Goal: Navigation & Orientation: Find specific page/section

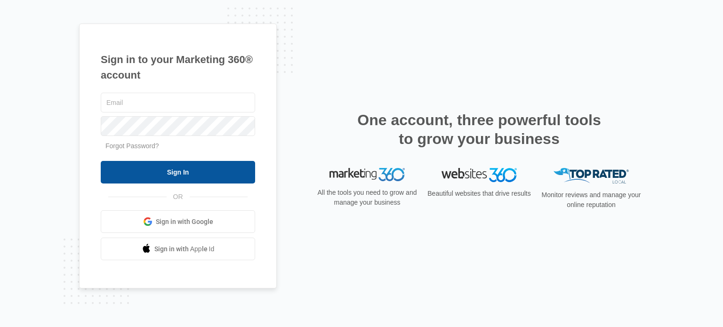
type input "[EMAIL_ADDRESS][DOMAIN_NAME]"
click at [230, 173] on input "Sign In" at bounding box center [178, 172] width 154 height 23
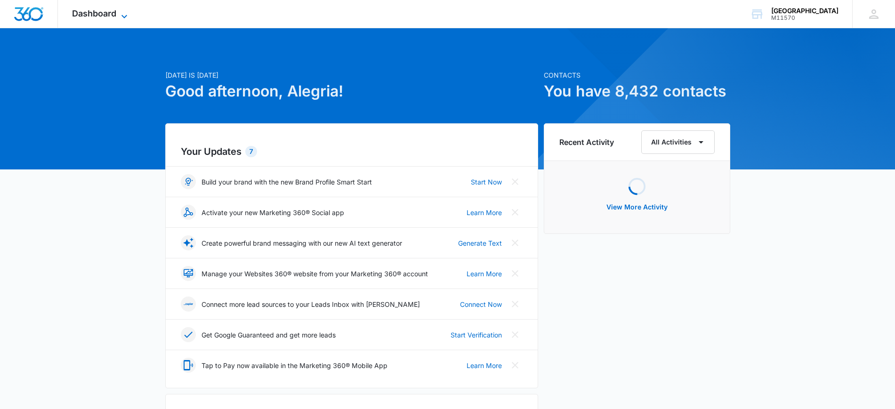
click at [114, 16] on span "Dashboard" at bounding box center [94, 13] width 44 height 10
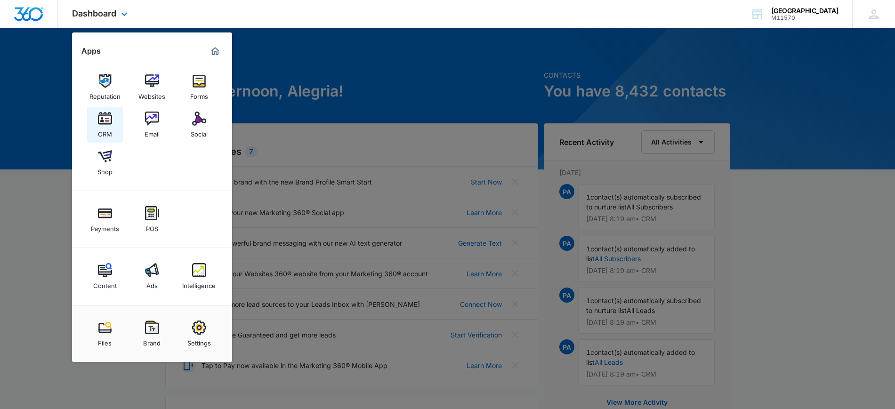
click at [107, 133] on div "CRM" at bounding box center [105, 132] width 14 height 12
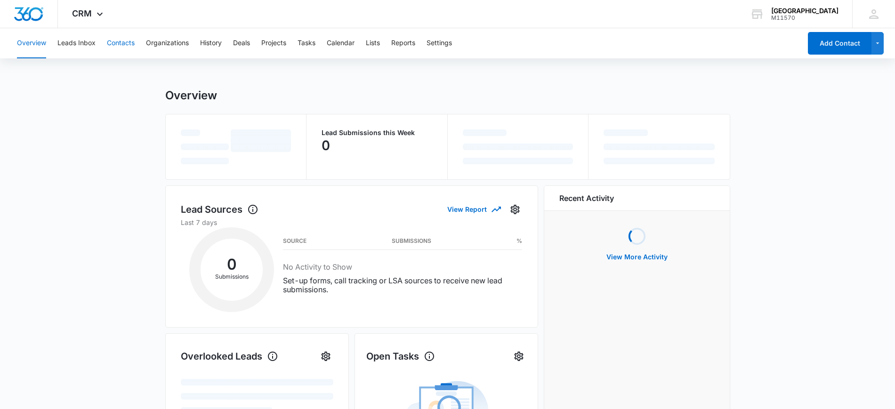
click at [117, 43] on button "Contacts" at bounding box center [121, 43] width 28 height 30
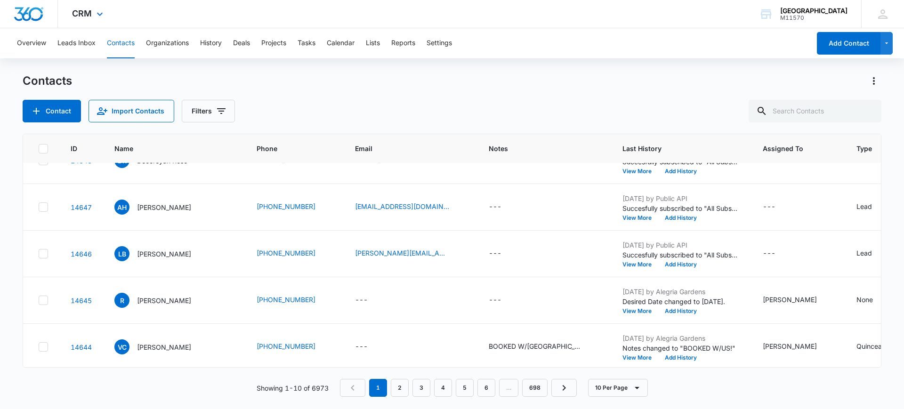
scroll to position [271, 0]
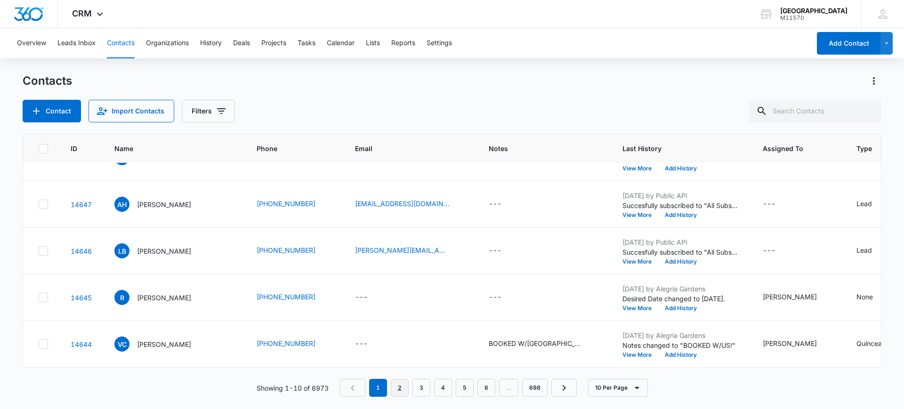
click at [397, 395] on link "2" at bounding box center [400, 388] width 18 height 18
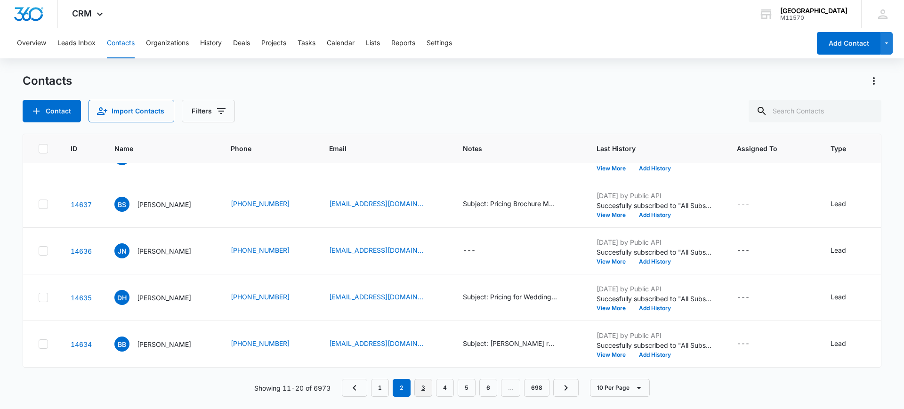
click at [424, 394] on link "3" at bounding box center [423, 388] width 18 height 18
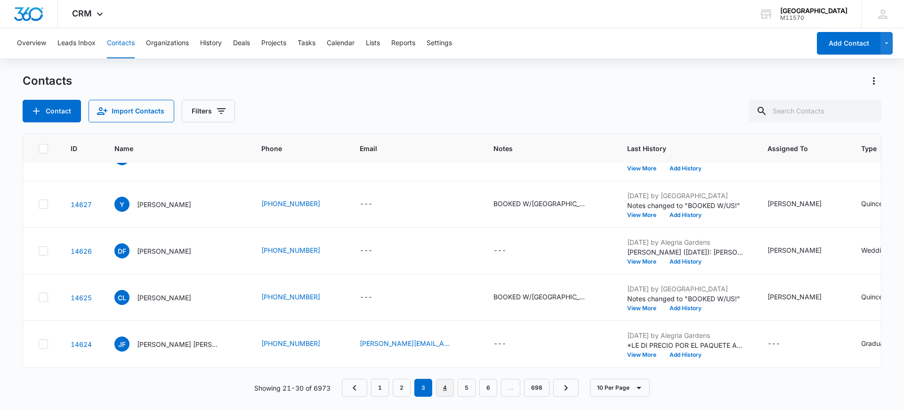
click at [445, 389] on link "4" at bounding box center [445, 388] width 18 height 18
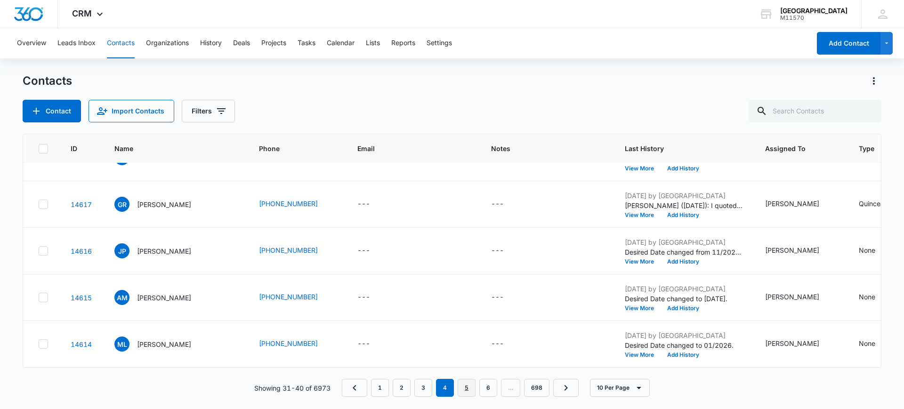
click at [464, 394] on link "5" at bounding box center [467, 388] width 18 height 18
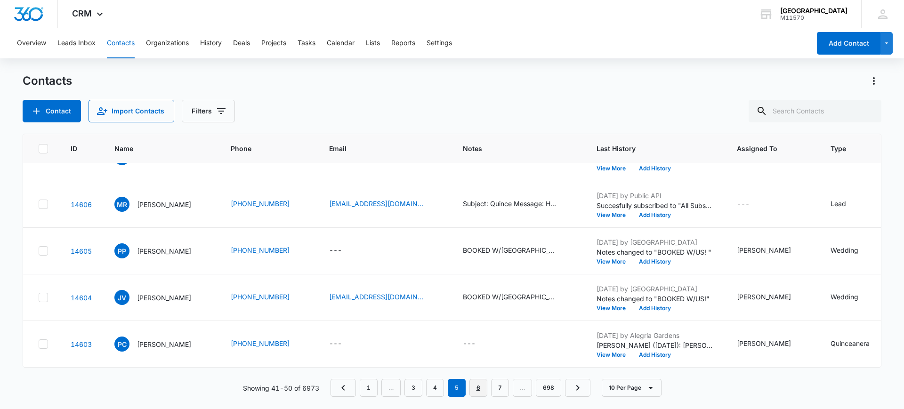
click at [482, 392] on link "6" at bounding box center [478, 388] width 18 height 18
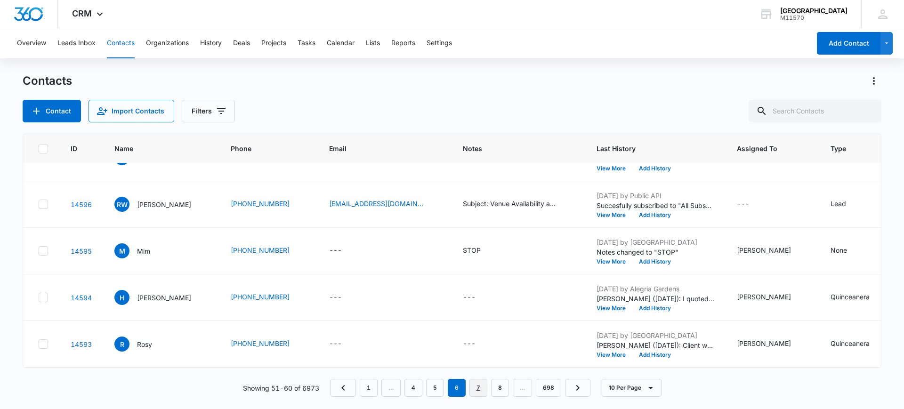
click at [480, 394] on link "7" at bounding box center [478, 388] width 18 height 18
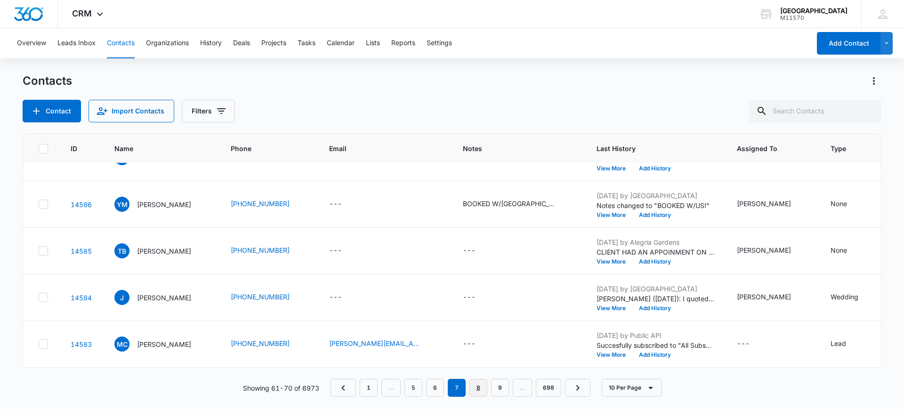
click at [474, 392] on link "8" at bounding box center [478, 388] width 18 height 18
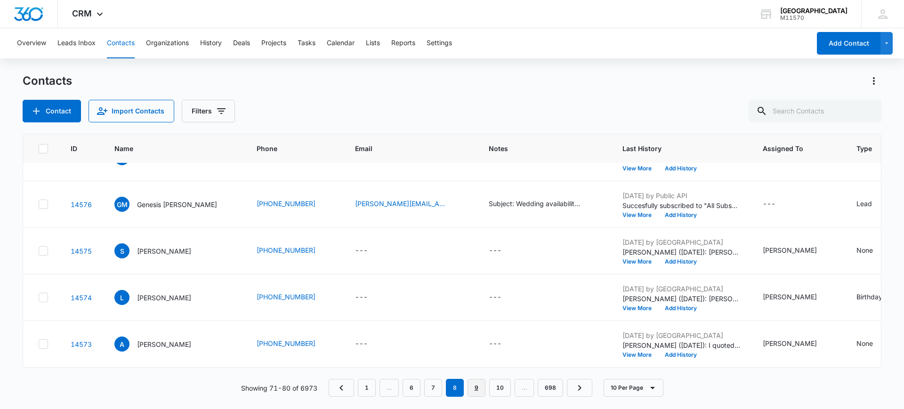
click at [479, 391] on link "9" at bounding box center [476, 388] width 18 height 18
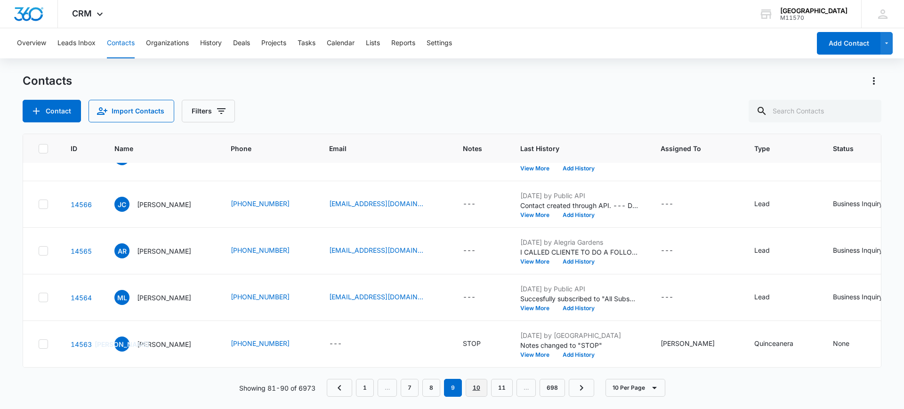
click at [472, 393] on link "10" at bounding box center [477, 388] width 22 height 18
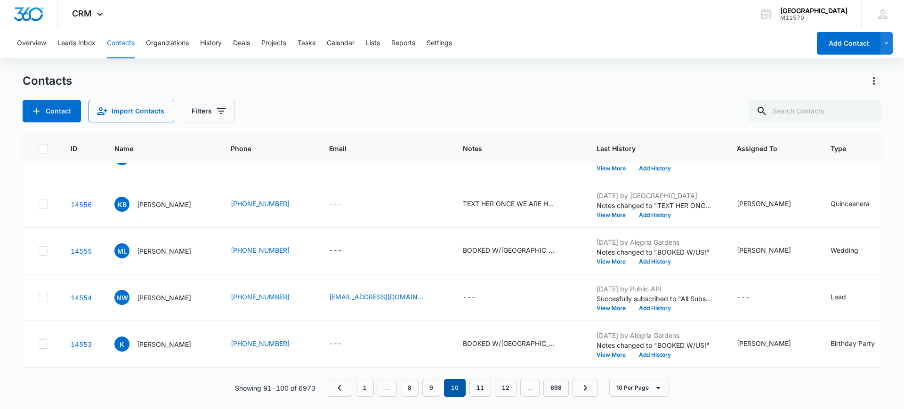
click at [466, 387] on em "10" at bounding box center [455, 388] width 22 height 18
click at [479, 389] on link "11" at bounding box center [480, 388] width 22 height 18
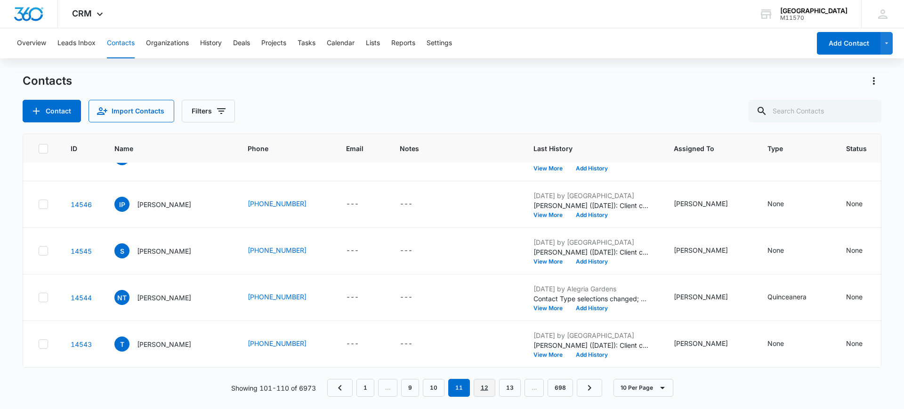
click at [476, 389] on link "12" at bounding box center [485, 388] width 22 height 18
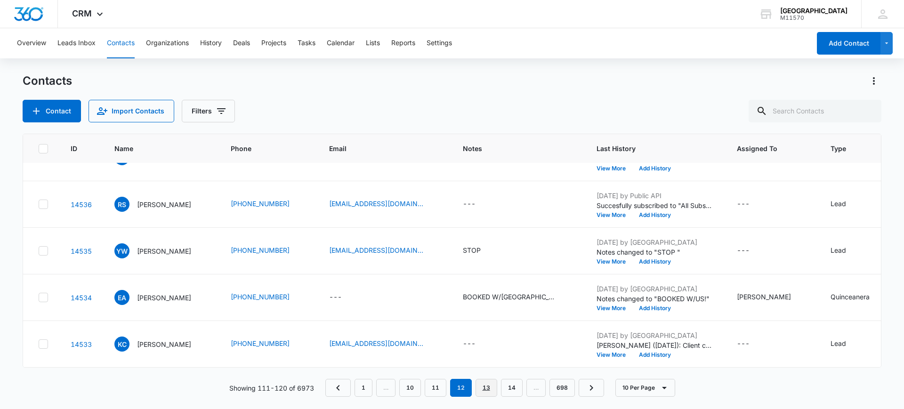
click at [478, 396] on link "13" at bounding box center [486, 388] width 22 height 18
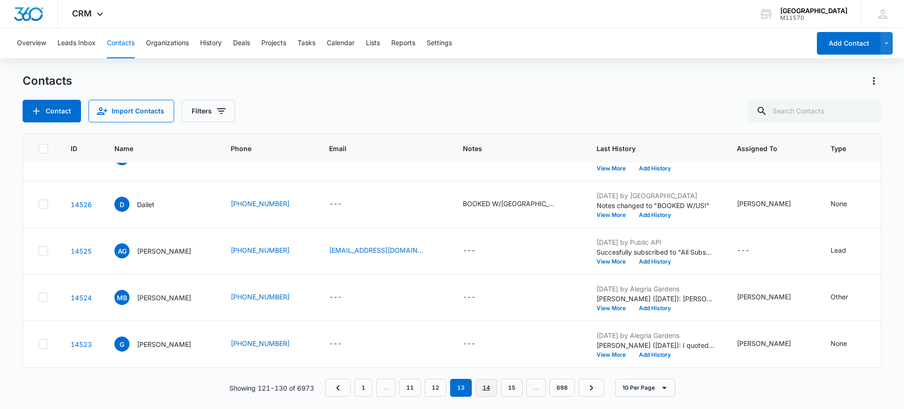
click at [479, 394] on link "14" at bounding box center [486, 388] width 22 height 18
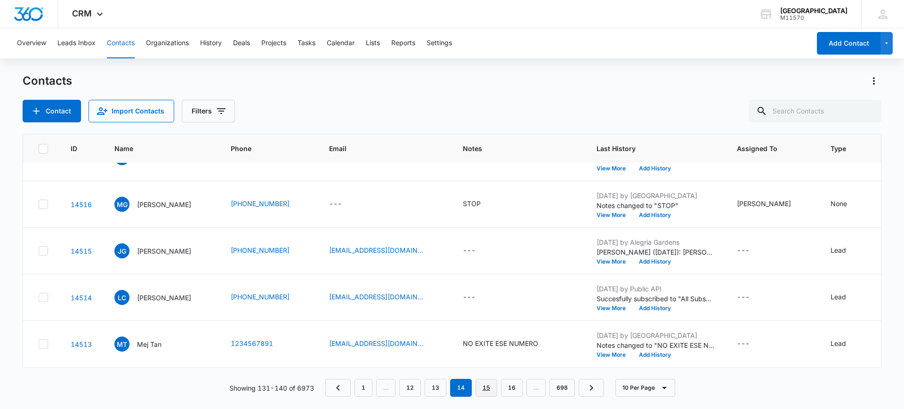
click at [490, 384] on link "15" at bounding box center [486, 388] width 22 height 18
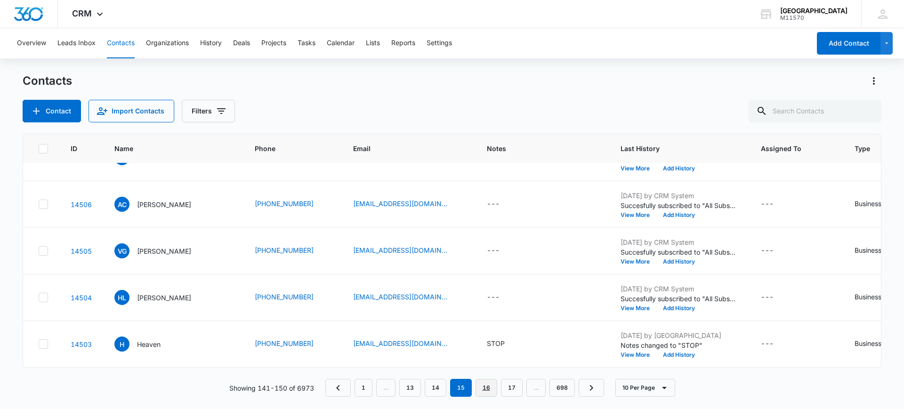
click at [482, 389] on link "16" at bounding box center [486, 388] width 22 height 18
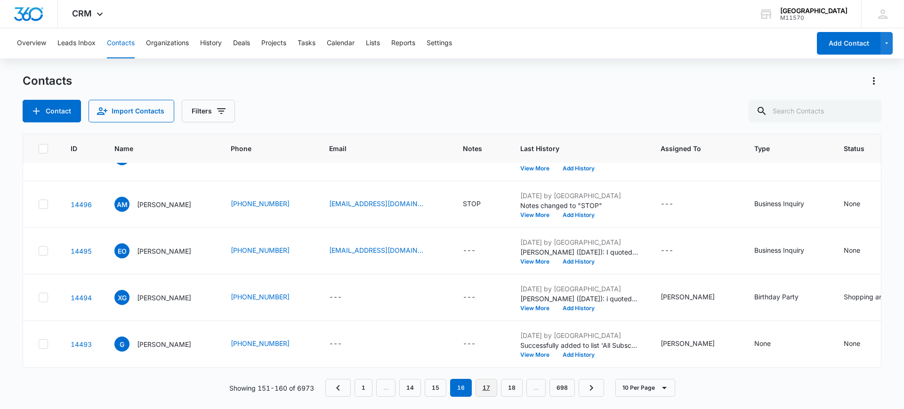
click at [493, 395] on link "17" at bounding box center [486, 388] width 22 height 18
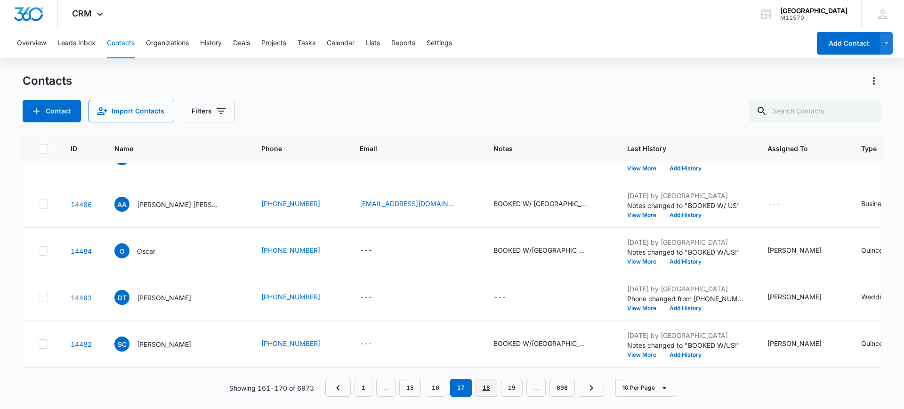
click at [492, 386] on link "18" at bounding box center [486, 388] width 22 height 18
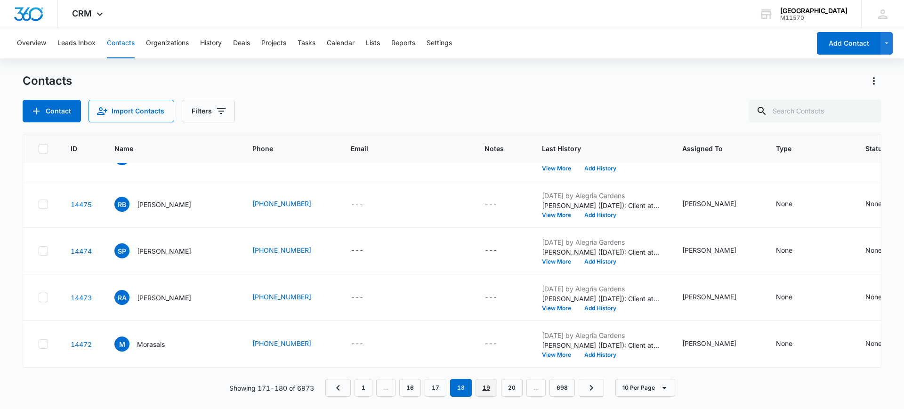
click at [483, 391] on link "19" at bounding box center [486, 388] width 22 height 18
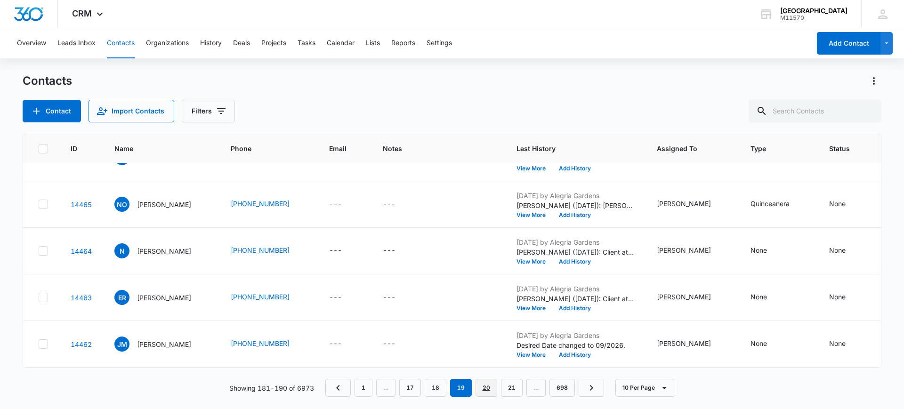
click at [482, 390] on link "20" at bounding box center [486, 388] width 22 height 18
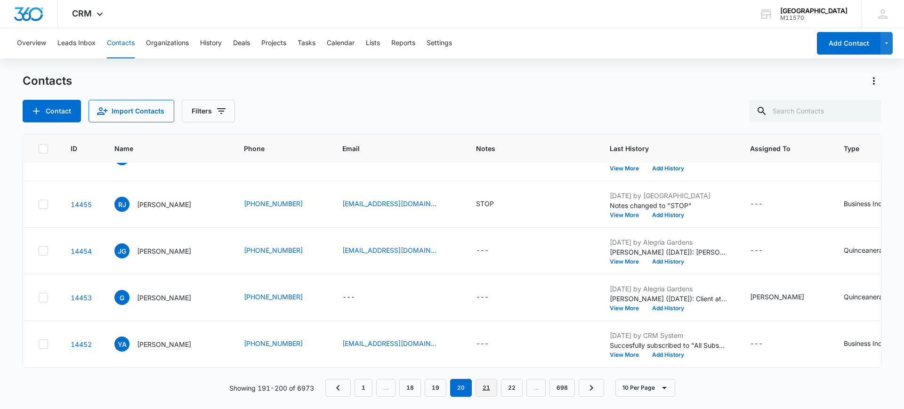
click at [488, 387] on link "21" at bounding box center [486, 388] width 22 height 18
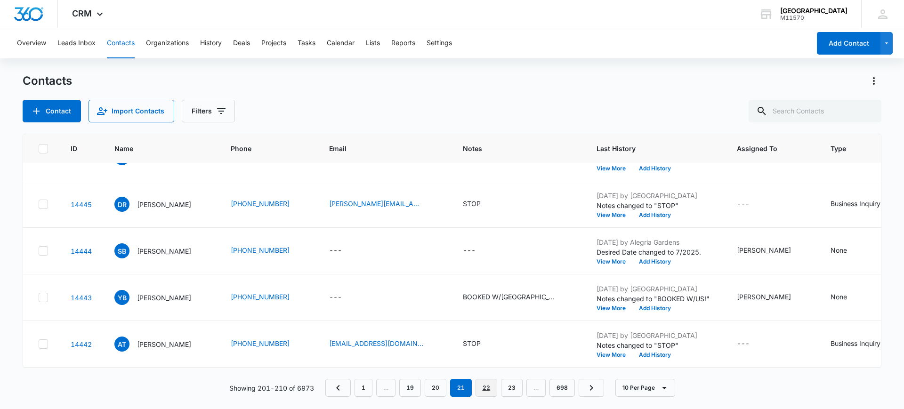
click at [487, 386] on link "22" at bounding box center [486, 388] width 22 height 18
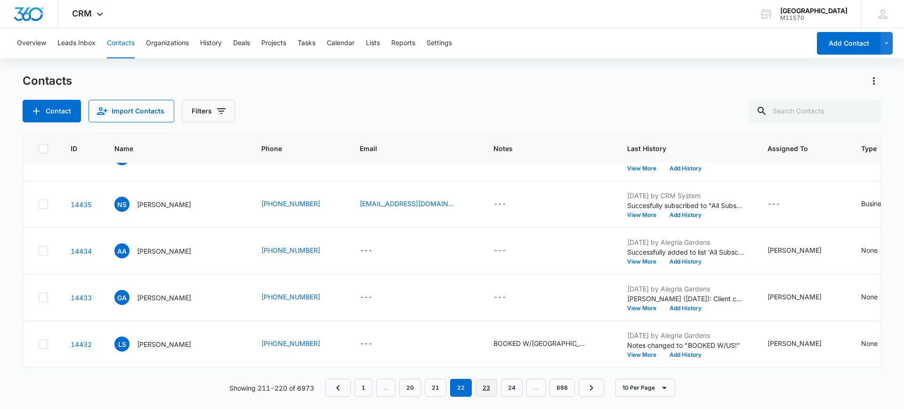
click at [484, 384] on link "23" at bounding box center [486, 388] width 22 height 18
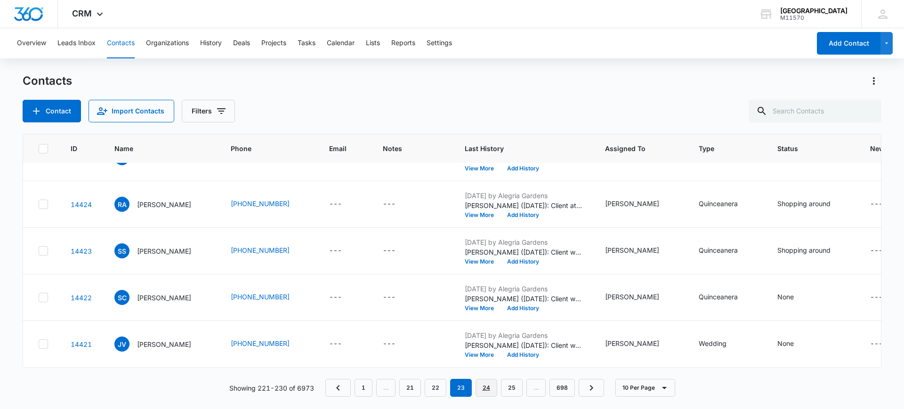
click at [484, 387] on link "24" at bounding box center [486, 388] width 22 height 18
